Goal: Contribute content

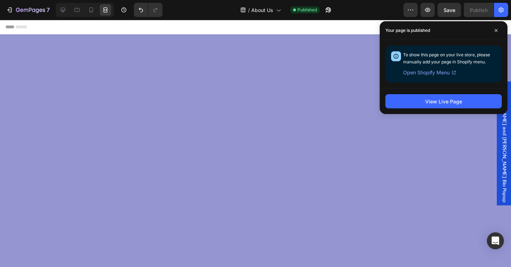
scroll to position [690, 0]
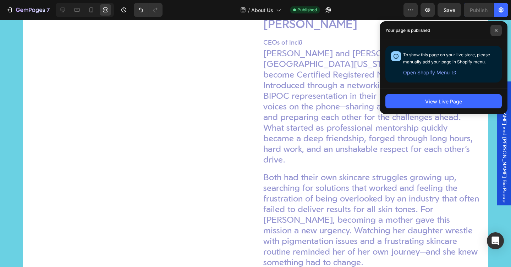
click at [499, 33] on span at bounding box center [495, 30] width 11 height 11
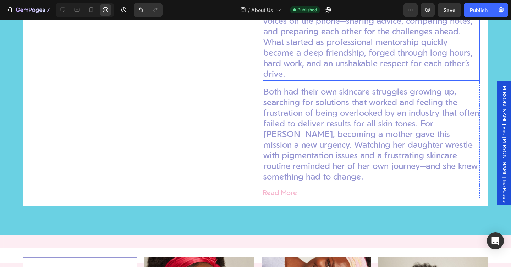
scroll to position [801, 0]
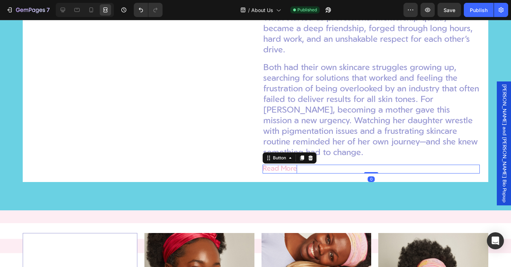
click at [286, 174] on p "Read More" at bounding box center [279, 169] width 34 height 9
click at [56, 11] on div "Desktop" at bounding box center [85, 10] width 58 height 14
click at [62, 11] on icon at bounding box center [63, 10] width 5 height 5
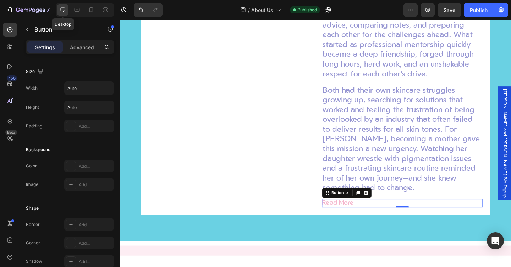
scroll to position [745, 0]
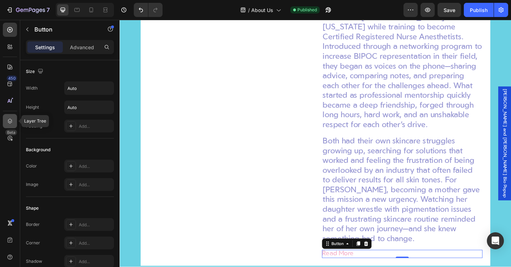
click at [10, 120] on icon at bounding box center [9, 121] width 7 height 7
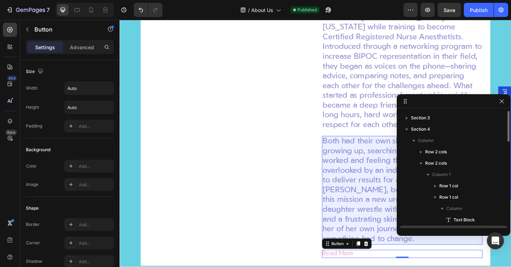
scroll to position [0, 0]
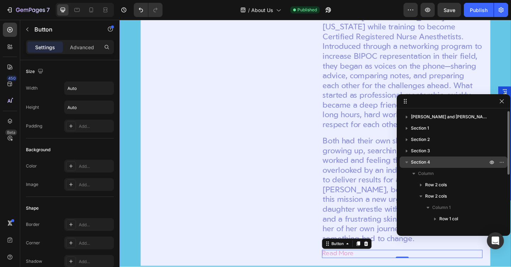
click at [407, 162] on icon "button" at bounding box center [406, 163] width 3 height 2
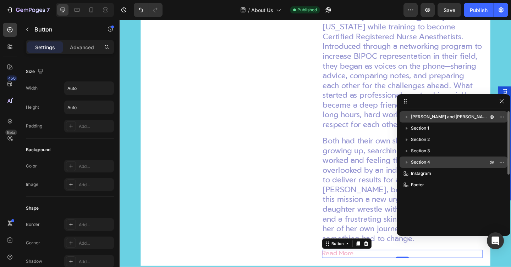
click at [431, 114] on span "[PERSON_NAME] and [PERSON_NAME] Bio Popup" at bounding box center [450, 117] width 78 height 7
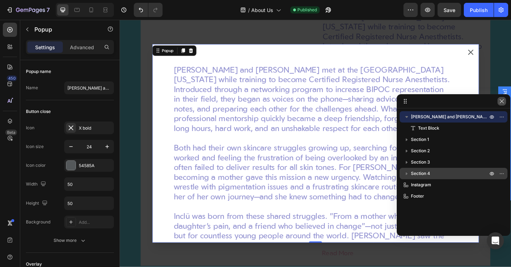
click at [503, 104] on icon "button" at bounding box center [502, 102] width 6 height 6
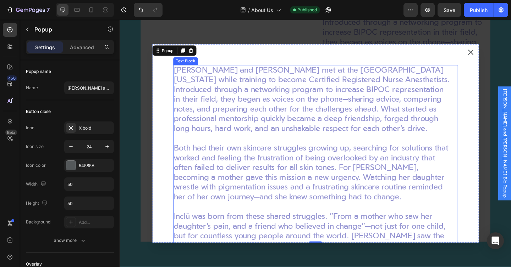
click at [317, 113] on p "[PERSON_NAME] and [PERSON_NAME] met at the [GEOGRAPHIC_DATA][US_STATE] while tr…" at bounding box center [328, 107] width 301 height 74
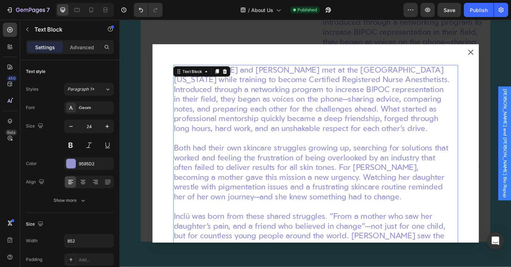
click at [317, 113] on p "[PERSON_NAME] and [PERSON_NAME] met at the [GEOGRAPHIC_DATA][US_STATE] while tr…" at bounding box center [328, 107] width 301 height 74
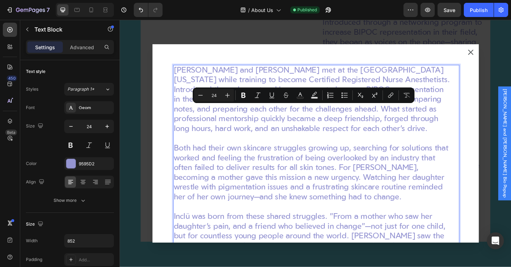
click at [254, 126] on p "[PERSON_NAME] and [PERSON_NAME] met at the [GEOGRAPHIC_DATA][US_STATE] while tr…" at bounding box center [328, 107] width 301 height 74
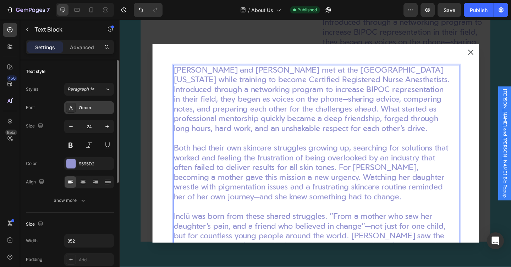
click at [82, 106] on div "Geom" at bounding box center [95, 108] width 33 height 6
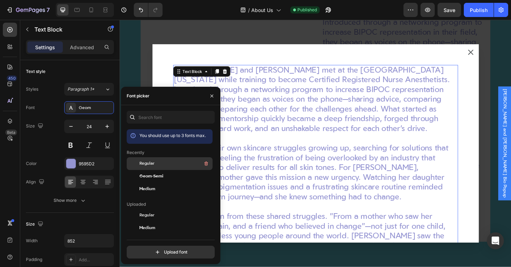
click at [150, 165] on span "Regular" at bounding box center [146, 164] width 15 height 6
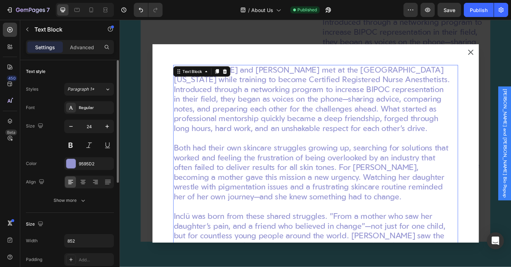
click at [37, 137] on div "Size 24" at bounding box center [70, 136] width 88 height 32
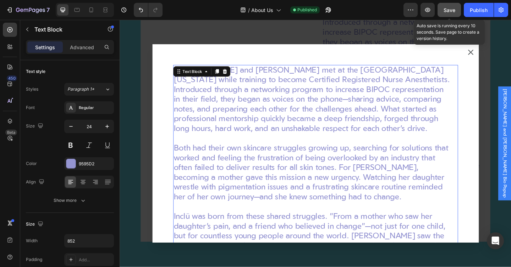
click at [445, 6] on div "Save" at bounding box center [449, 9] width 12 height 7
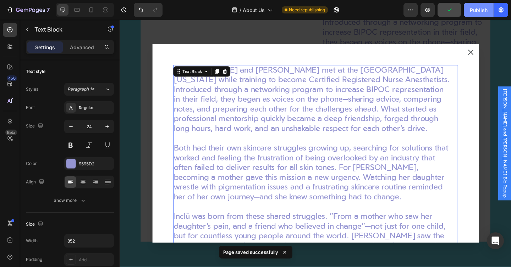
click at [487, 12] on div "Publish" at bounding box center [479, 9] width 18 height 7
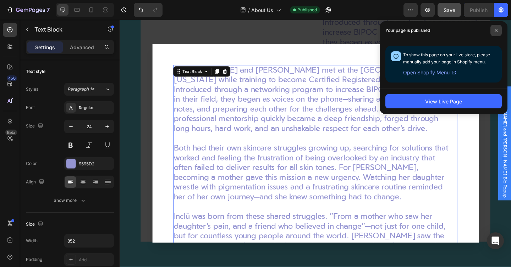
click at [496, 33] on span at bounding box center [495, 30] width 11 height 11
